Goal: Navigation & Orientation: Find specific page/section

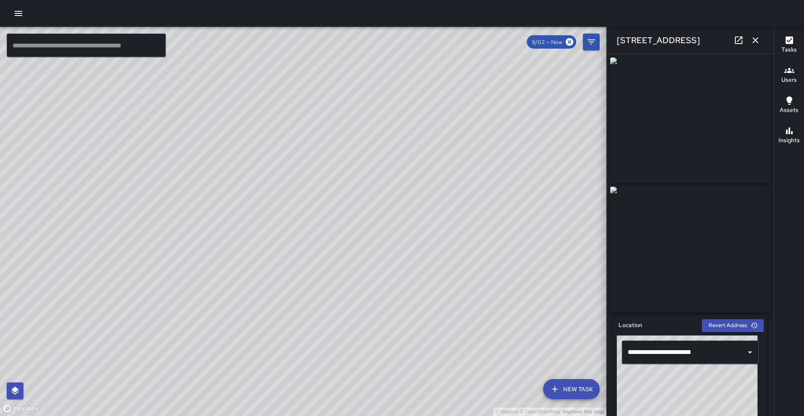
scroll to position [558, 0]
click at [754, 43] on icon "button" at bounding box center [756, 40] width 10 height 10
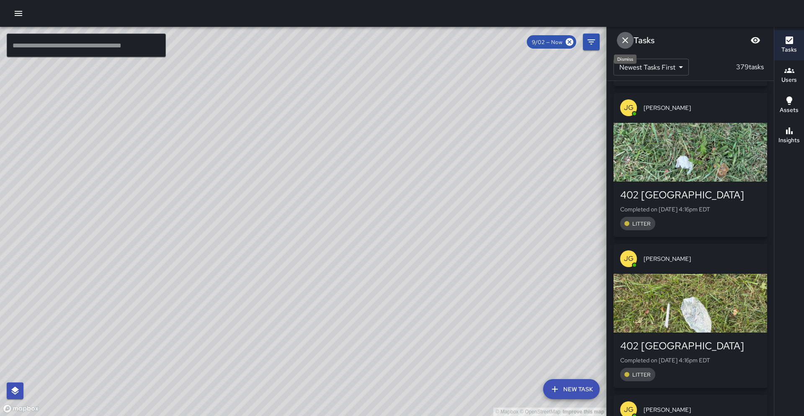
click at [629, 45] on icon "Dismiss" at bounding box center [626, 40] width 10 height 10
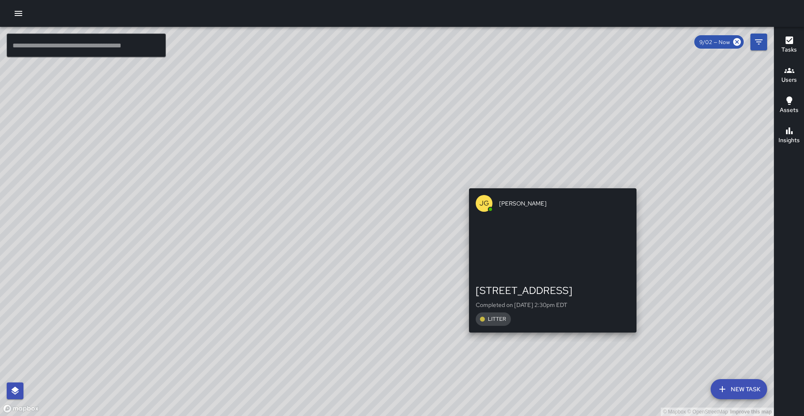
drag, startPoint x: 533, startPoint y: 152, endPoint x: 549, endPoint y: 190, distance: 41.3
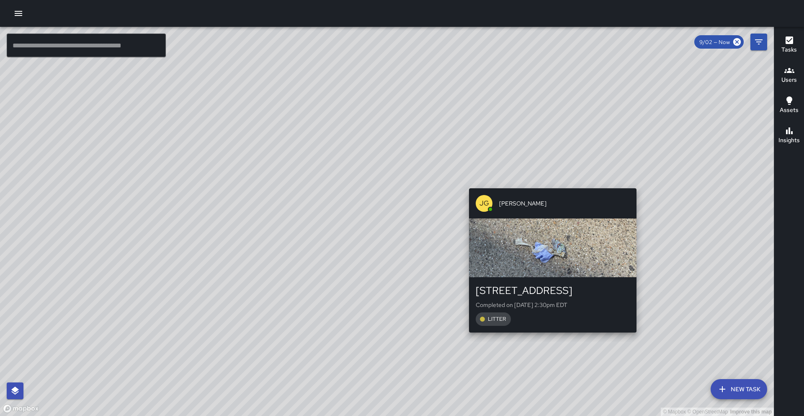
click at [549, 190] on div "© Mapbox © OpenStreetMap Improve this map [PERSON_NAME] [STREET_ADDRESS] Comple…" at bounding box center [387, 221] width 774 height 389
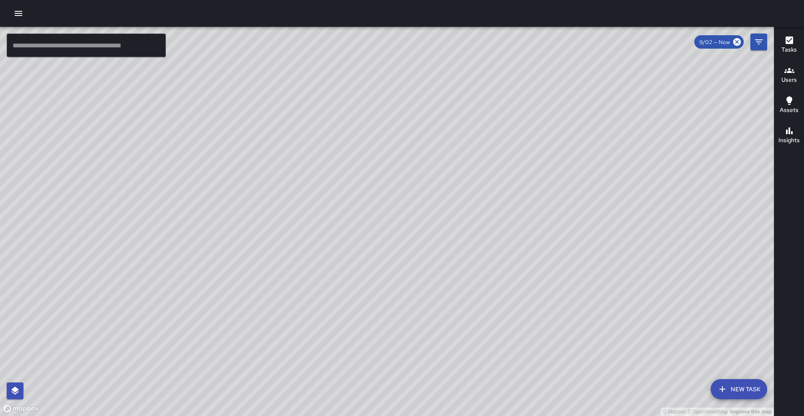
drag, startPoint x: 529, startPoint y: 173, endPoint x: 528, endPoint y: 289, distance: 116.5
click at [528, 289] on div "© Mapbox © OpenStreetMap Improve this map" at bounding box center [387, 221] width 774 height 389
drag, startPoint x: 509, startPoint y: 300, endPoint x: 483, endPoint y: 190, distance: 113.3
click at [479, 195] on div "© Mapbox © OpenStreetMap Improve this map" at bounding box center [387, 221] width 774 height 389
drag, startPoint x: 606, startPoint y: 137, endPoint x: 429, endPoint y: 271, distance: 221.8
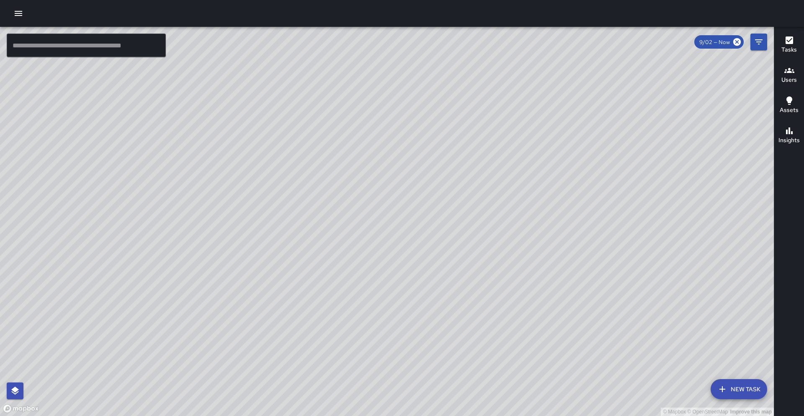
click at [429, 271] on div "© Mapbox © OpenStreetMap Improve this map" at bounding box center [387, 221] width 774 height 389
drag, startPoint x: 429, startPoint y: 271, endPoint x: 393, endPoint y: 244, distance: 45.5
click at [419, 266] on div "© Mapbox © OpenStreetMap Improve this map" at bounding box center [387, 221] width 774 height 389
drag, startPoint x: 393, startPoint y: 147, endPoint x: 403, endPoint y: 233, distance: 86.9
click at [406, 235] on div "© Mapbox © OpenStreetMap Improve this map" at bounding box center [387, 221] width 774 height 389
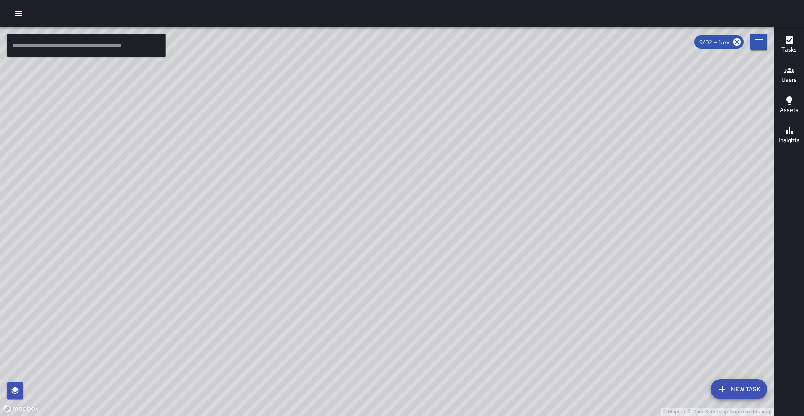
drag, startPoint x: 411, startPoint y: 226, endPoint x: 407, endPoint y: 2, distance: 224.2
click at [407, 2] on div "© Mapbox © OpenStreetMap Improve this map ​ New Task 9/02 — Now Map Layers Task…" at bounding box center [402, 208] width 804 height 416
drag, startPoint x: 434, startPoint y: 165, endPoint x: 410, endPoint y: 238, distance: 76.8
click at [410, 238] on div "© Mapbox © OpenStreetMap Improve this map" at bounding box center [387, 221] width 774 height 389
